Goal: Transaction & Acquisition: Purchase product/service

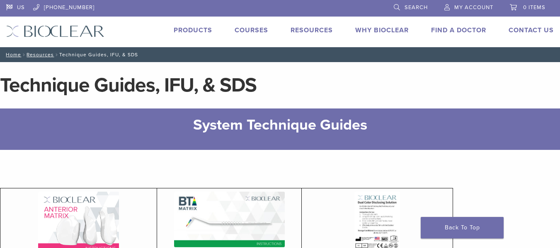
click at [187, 33] on link "Products" at bounding box center [193, 30] width 39 height 8
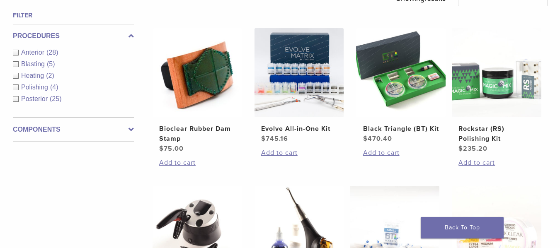
scroll to position [290, 0]
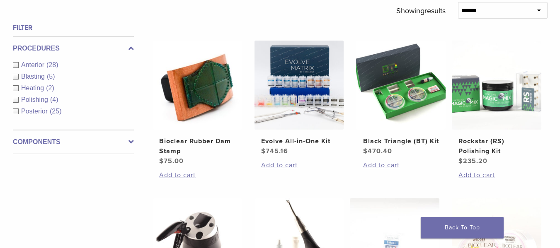
click at [15, 111] on div "Posterior (25)" at bounding box center [73, 111] width 121 height 10
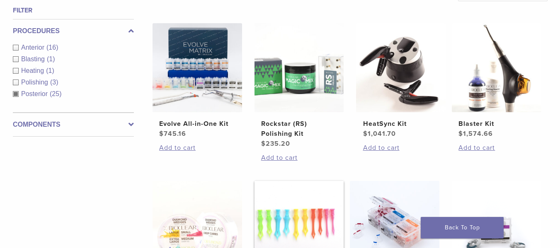
scroll to position [290, 0]
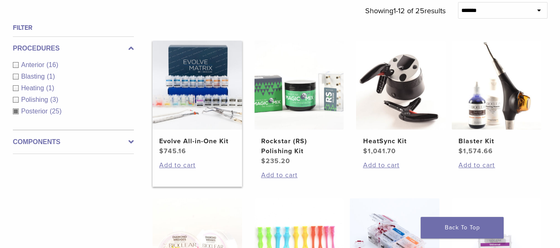
click at [211, 93] on img at bounding box center [196, 85] width 89 height 89
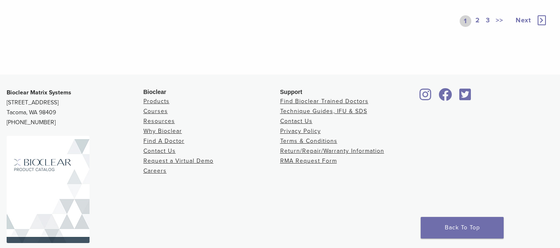
scroll to position [746, 0]
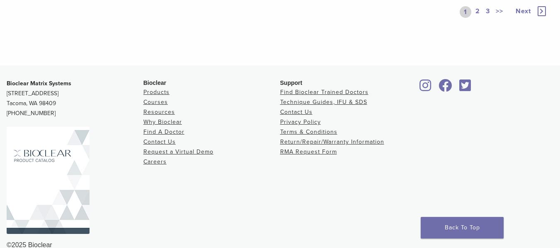
click at [474, 18] on link "2" at bounding box center [478, 12] width 8 height 12
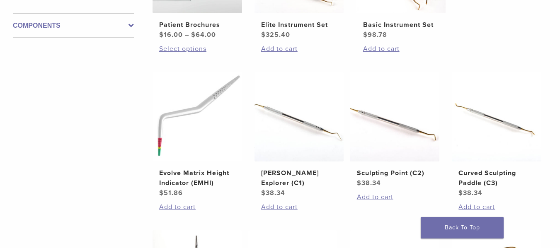
scroll to position [290, 0]
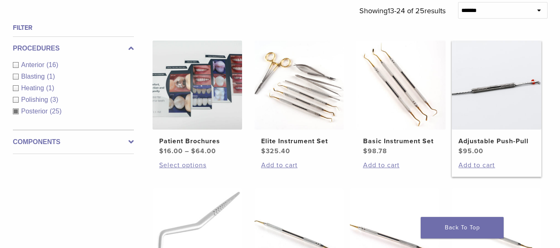
click at [507, 94] on img at bounding box center [496, 85] width 89 height 89
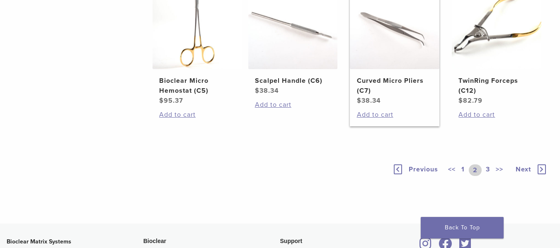
scroll to position [704, 0]
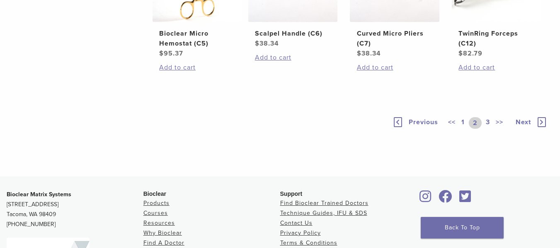
click at [488, 124] on link "3" at bounding box center [487, 123] width 7 height 12
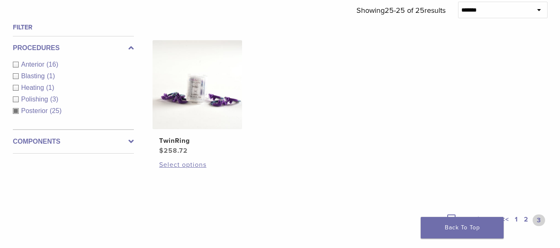
scroll to position [307, 0]
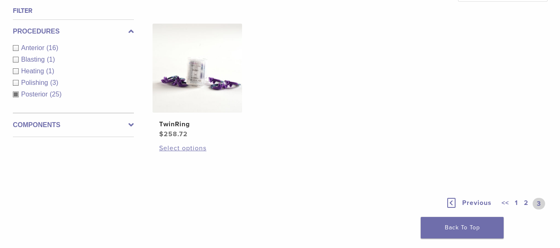
click at [127, 127] on label "Components" at bounding box center [73, 125] width 121 height 10
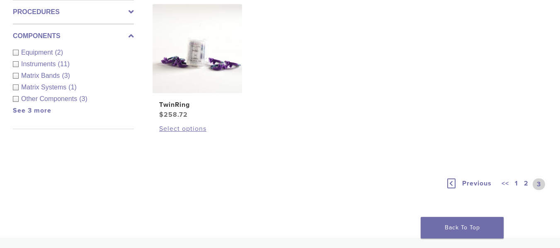
scroll to position [348, 0]
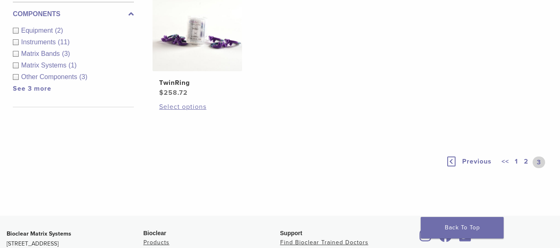
click at [526, 161] on link "2" at bounding box center [526, 163] width 8 height 12
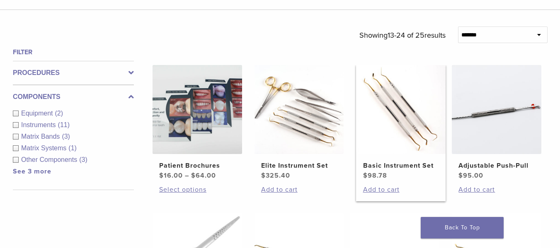
scroll to position [307, 0]
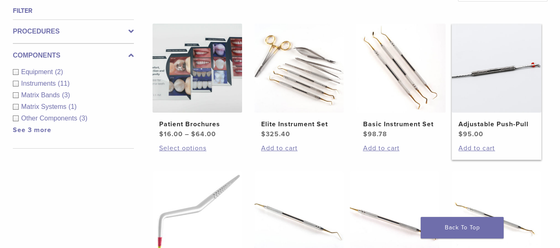
click at [504, 77] on img at bounding box center [496, 68] width 89 height 89
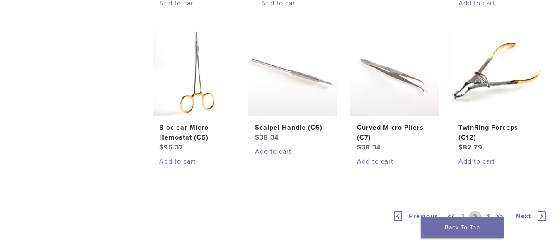
scroll to position [638, 0]
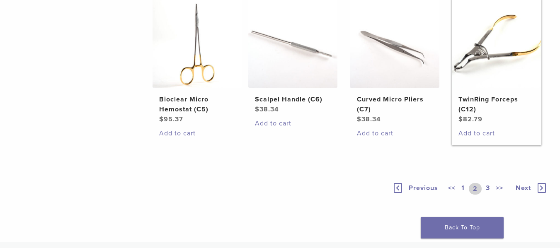
click at [498, 63] on img at bounding box center [496, 42] width 89 height 89
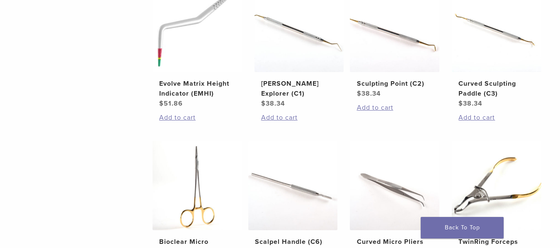
scroll to position [514, 0]
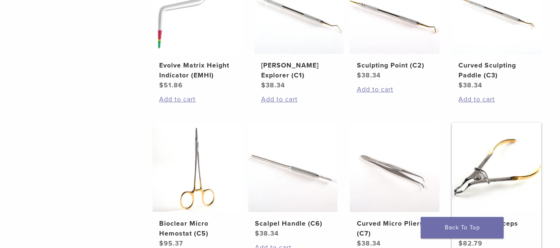
click at [522, 153] on img at bounding box center [496, 167] width 89 height 89
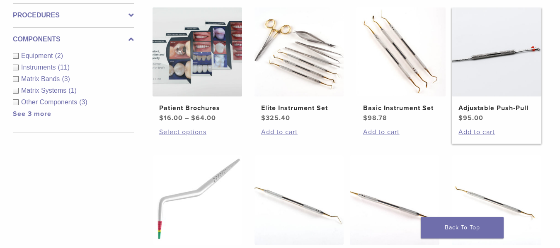
scroll to position [307, 0]
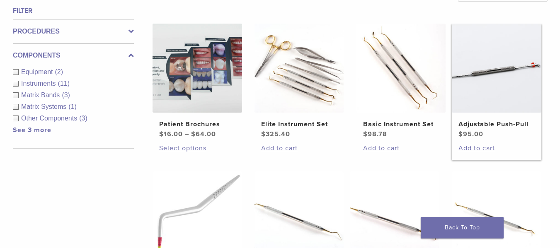
click at [484, 85] on img at bounding box center [496, 68] width 89 height 89
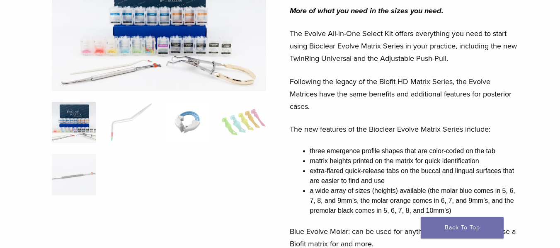
scroll to position [124, 0]
click at [136, 121] on img at bounding box center [131, 122] width 44 height 41
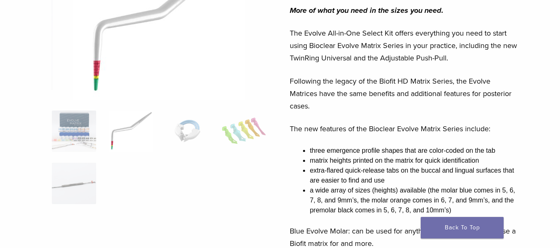
scroll to position [83, 0]
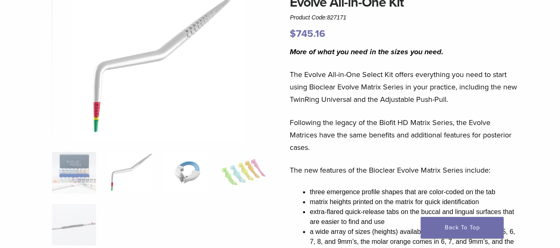
click at [199, 174] on img at bounding box center [187, 172] width 44 height 41
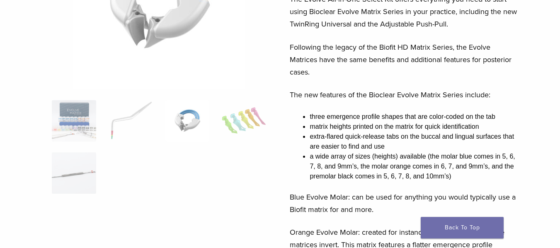
scroll to position [166, 0]
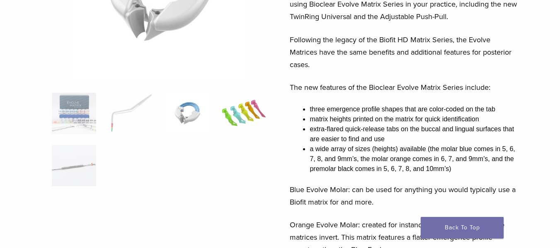
click at [252, 123] on img at bounding box center [244, 113] width 44 height 41
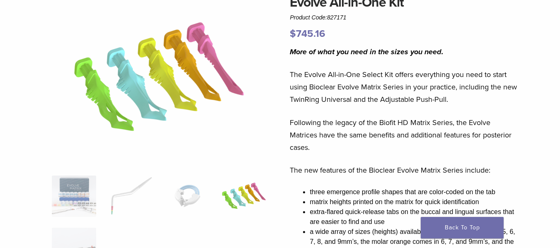
scroll to position [124, 0]
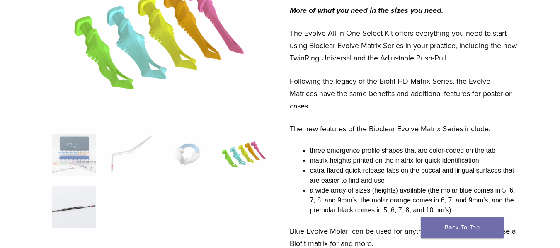
click at [73, 206] on img at bounding box center [74, 206] width 44 height 41
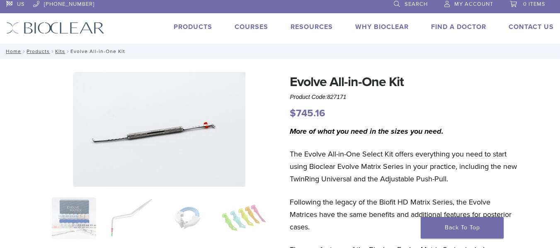
scroll to position [0, 0]
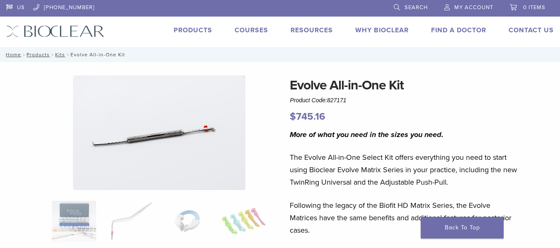
click at [198, 131] on img at bounding box center [159, 132] width 172 height 115
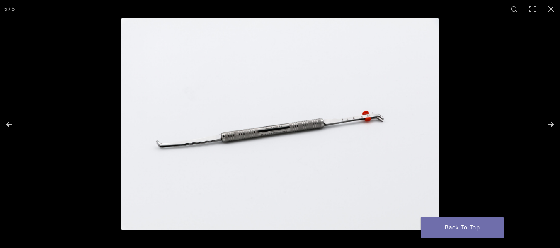
click at [374, 119] on img at bounding box center [280, 124] width 318 height 212
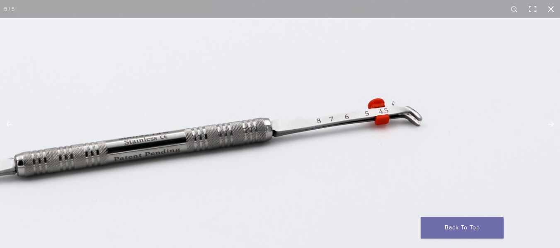
click at [554, 13] on button "Close (Esc)" at bounding box center [550, 9] width 18 height 18
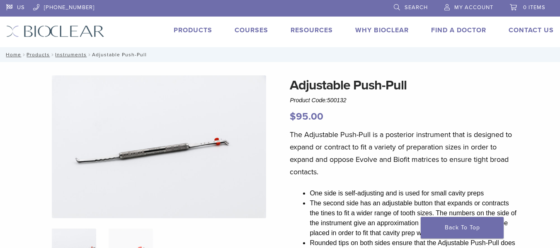
click at [201, 147] on img at bounding box center [159, 146] width 214 height 143
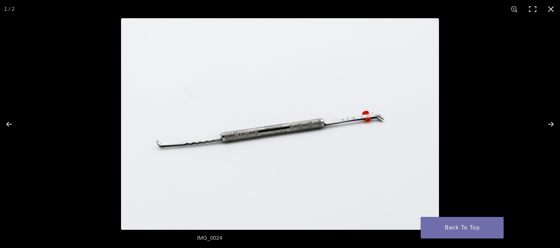
click at [365, 119] on img at bounding box center [280, 124] width 318 height 212
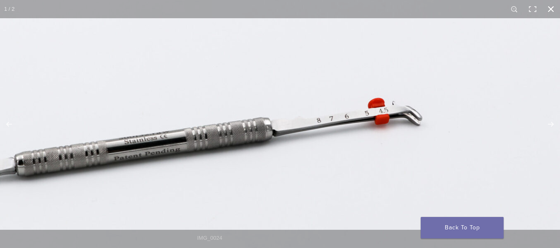
click at [548, 8] on button "Close (Esc)" at bounding box center [550, 9] width 18 height 18
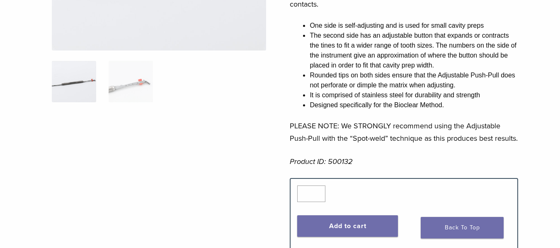
scroll to position [166, 0]
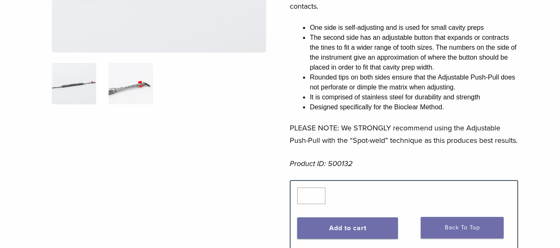
click at [135, 80] on img at bounding box center [131, 83] width 44 height 41
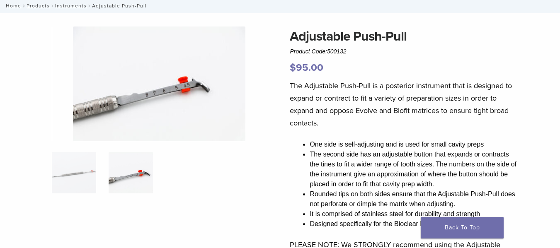
scroll to position [41, 0]
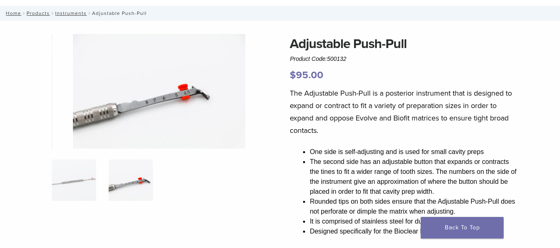
click at [188, 100] on img at bounding box center [159, 91] width 172 height 115
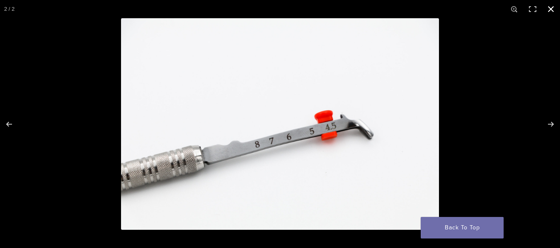
click at [553, 12] on button "Close (Esc)" at bounding box center [550, 9] width 18 height 18
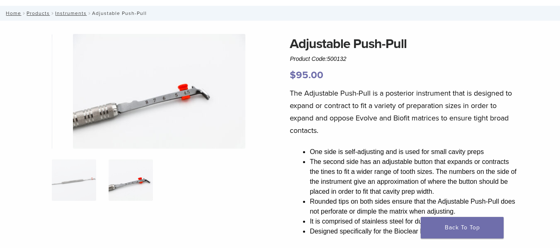
click at [178, 99] on img at bounding box center [159, 91] width 172 height 115
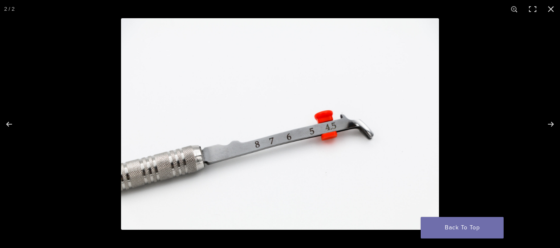
click at [326, 120] on img at bounding box center [280, 124] width 318 height 212
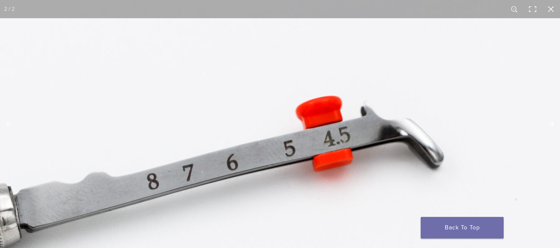
click at [337, 124] on img at bounding box center [209, 130] width 795 height 530
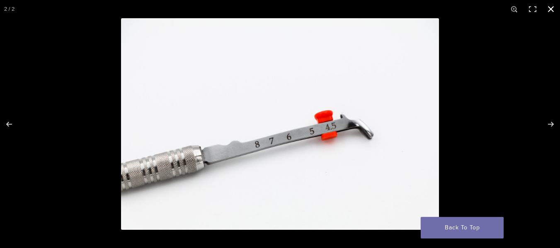
click at [552, 9] on button "Close (Esc)" at bounding box center [550, 9] width 18 height 18
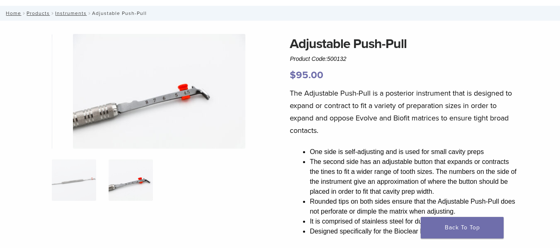
scroll to position [0, 0]
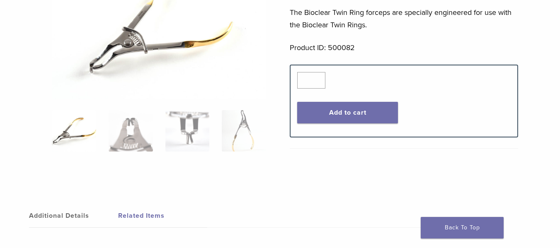
scroll to position [124, 0]
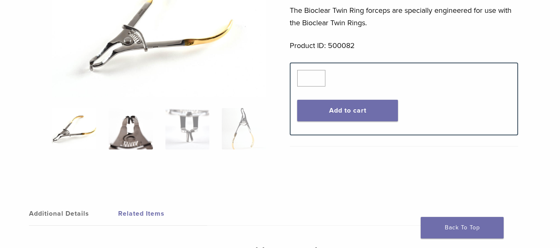
click at [144, 125] on img at bounding box center [131, 128] width 44 height 41
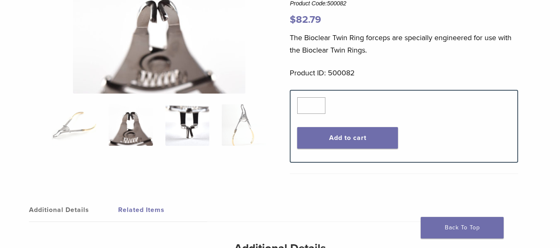
scroll to position [41, 0]
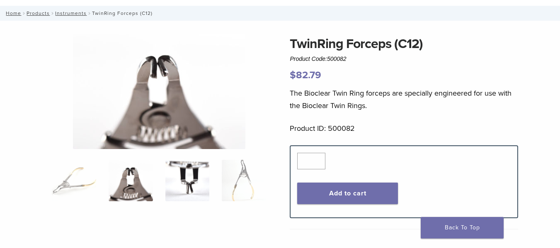
click at [187, 162] on img at bounding box center [187, 180] width 44 height 41
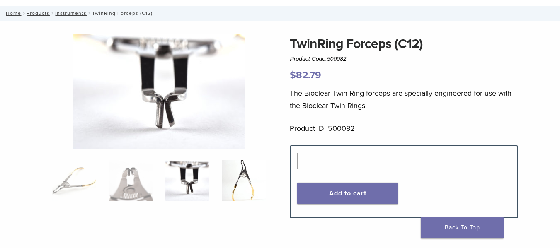
click at [233, 167] on img at bounding box center [244, 180] width 44 height 41
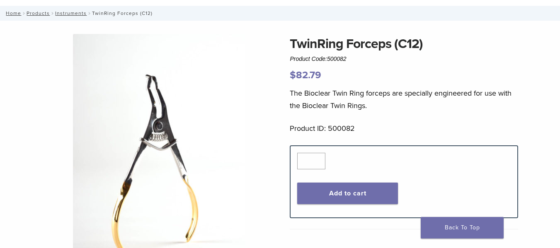
click at [186, 171] on img at bounding box center [159, 163] width 172 height 259
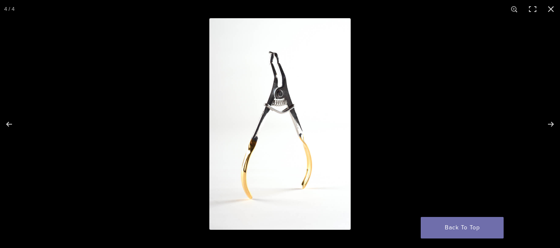
click at [280, 88] on img at bounding box center [279, 124] width 141 height 212
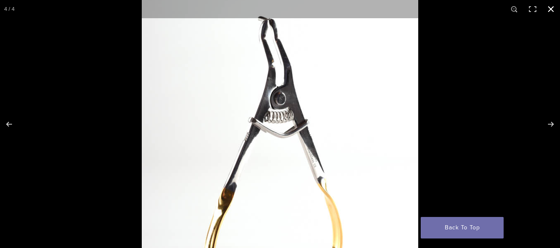
click at [550, 8] on button "Close (Esc)" at bounding box center [550, 9] width 18 height 18
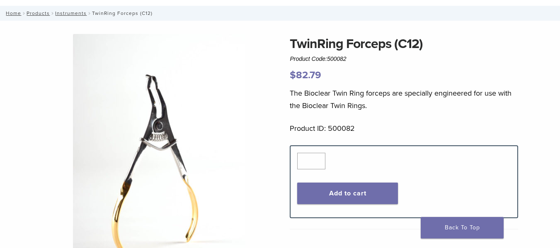
scroll to position [75, 0]
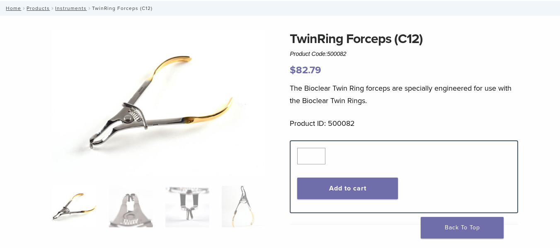
scroll to position [41, 0]
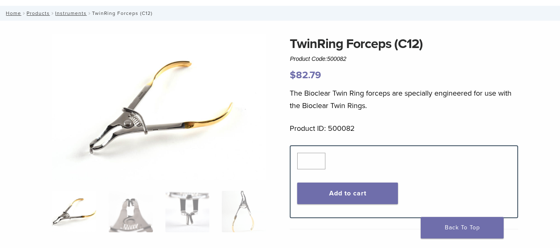
click at [91, 142] on img at bounding box center [159, 107] width 214 height 146
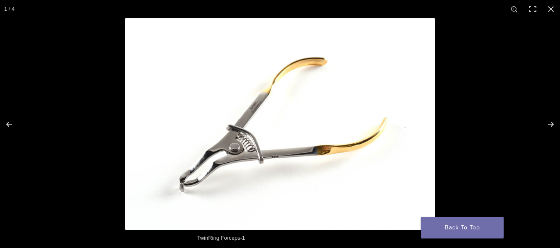
click at [197, 171] on img at bounding box center [280, 124] width 310 height 212
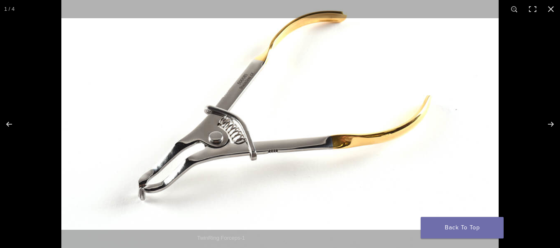
click at [166, 174] on img at bounding box center [279, 105] width 437 height 298
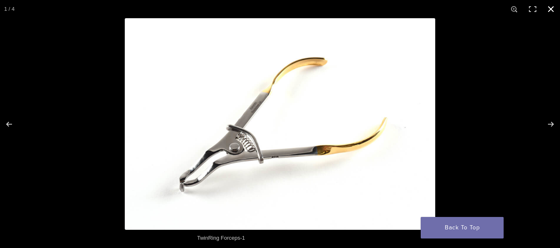
click at [548, 9] on button "Close (Esc)" at bounding box center [550, 9] width 18 height 18
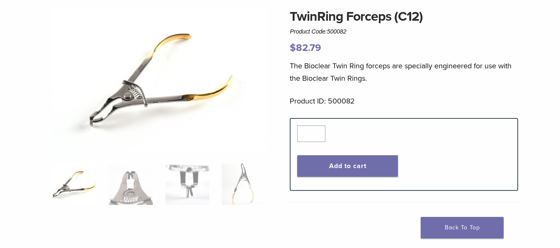
scroll to position [83, 0]
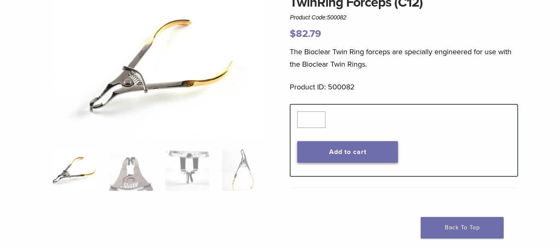
click at [358, 152] on button "Add to cart" at bounding box center [347, 152] width 100 height 22
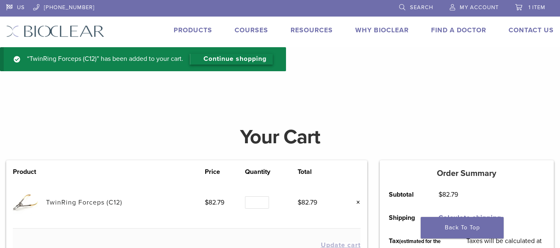
click at [251, 61] on link "Continue shopping" at bounding box center [231, 59] width 83 height 11
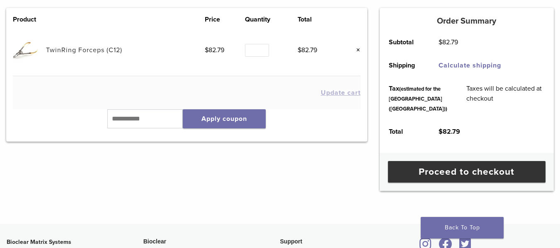
scroll to position [83, 0]
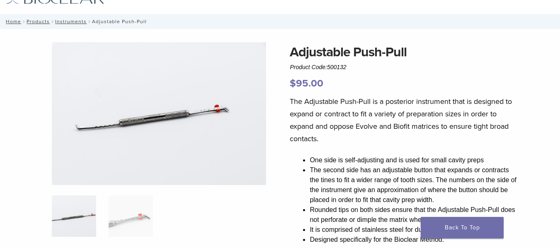
scroll to position [83, 0]
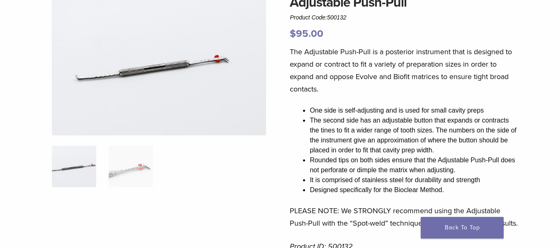
click at [215, 67] on img at bounding box center [159, 64] width 214 height 143
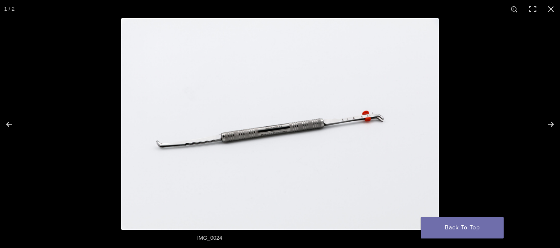
click at [377, 124] on img at bounding box center [280, 124] width 318 height 212
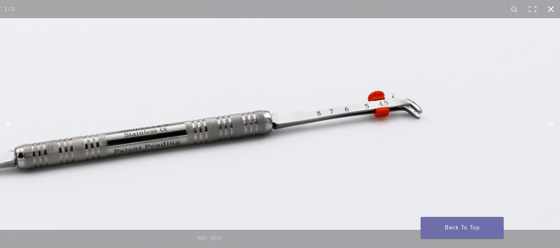
click at [549, 12] on button "Close (Esc)" at bounding box center [550, 9] width 18 height 18
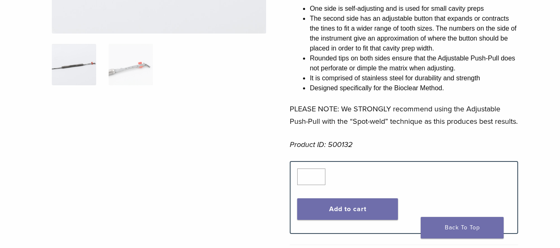
scroll to position [200, 0]
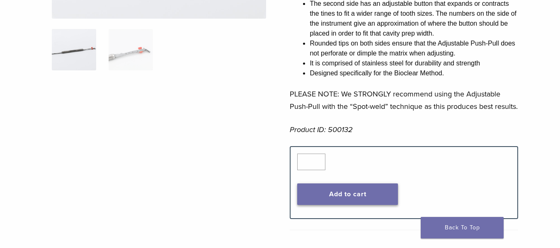
click at [368, 205] on button "Add to cart" at bounding box center [347, 195] width 100 height 22
